Goal: Check status: Check status

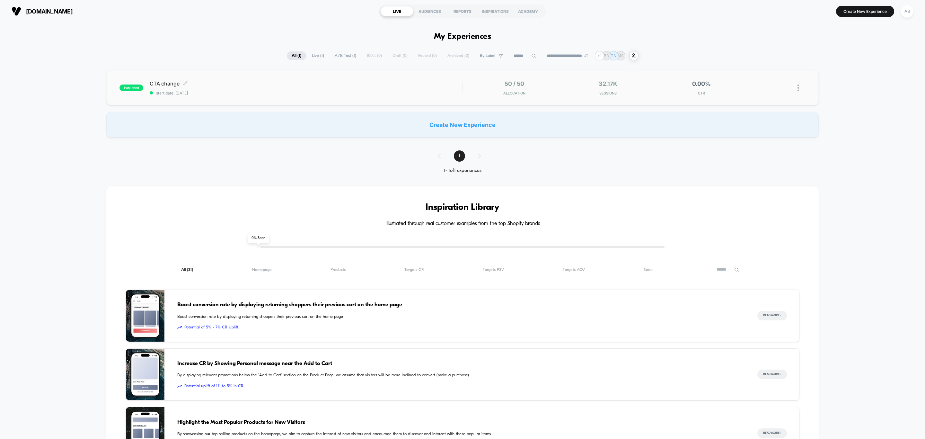
click at [337, 82] on span "CTA change Click to edit experience details" at bounding box center [306, 83] width 312 height 6
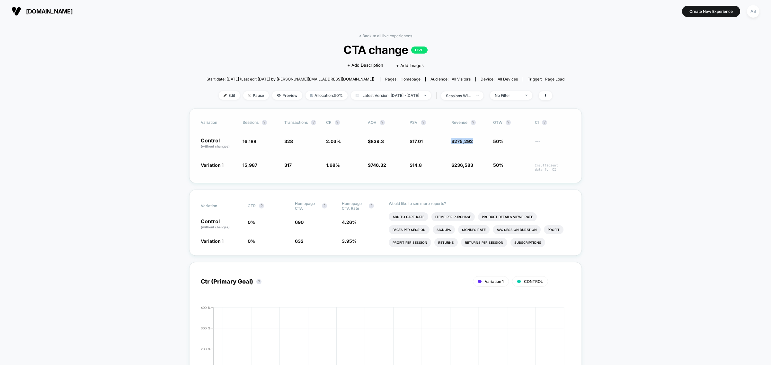
drag, startPoint x: 452, startPoint y: 142, endPoint x: 475, endPoint y: 142, distance: 22.5
click at [475, 142] on span "$ 275,292" at bounding box center [468, 143] width 35 height 11
